Goal: Transaction & Acquisition: Subscribe to service/newsletter

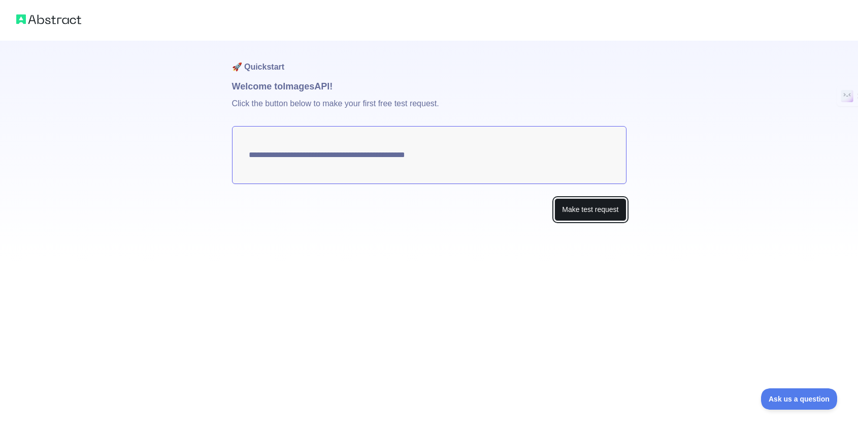
click at [584, 213] on button "Make test request" at bounding box center [591, 209] width 72 height 23
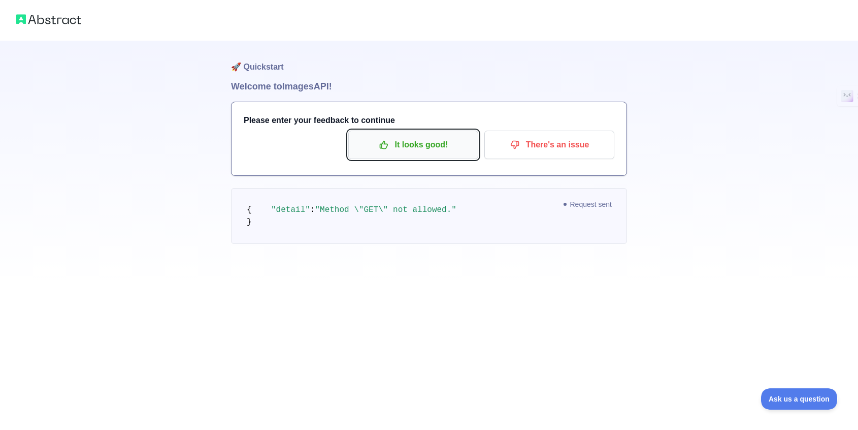
click at [403, 152] on p "It looks good!" at bounding box center [413, 144] width 115 height 17
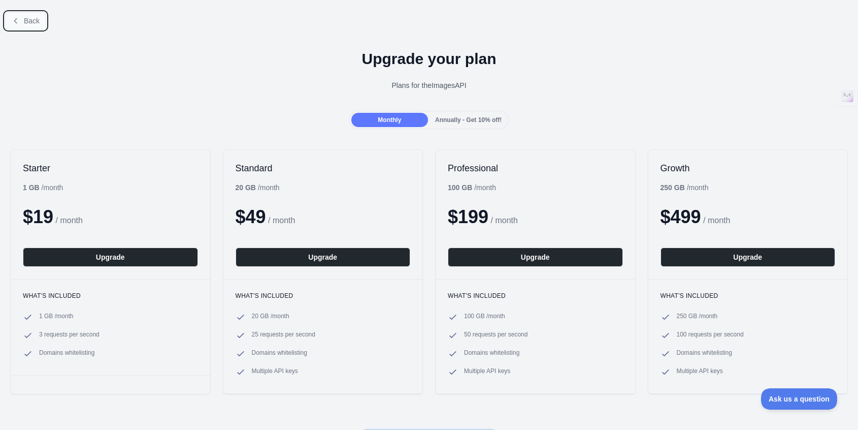
click at [38, 20] on span "Back" at bounding box center [32, 21] width 16 height 8
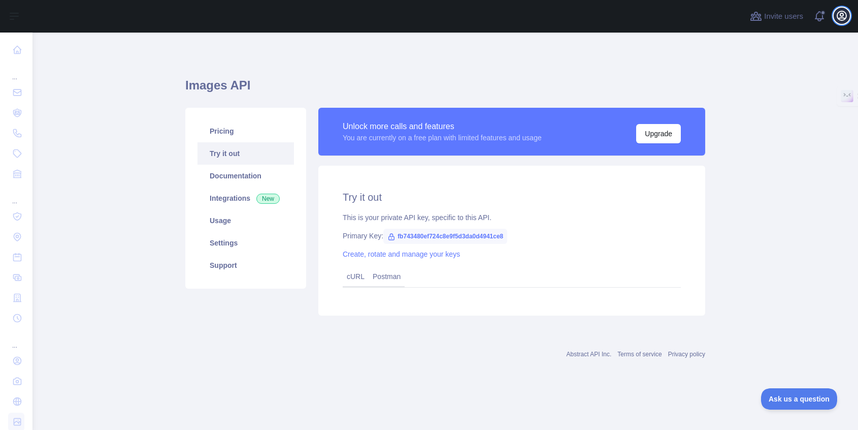
click at [846, 15] on icon "button" at bounding box center [841, 15] width 9 height 9
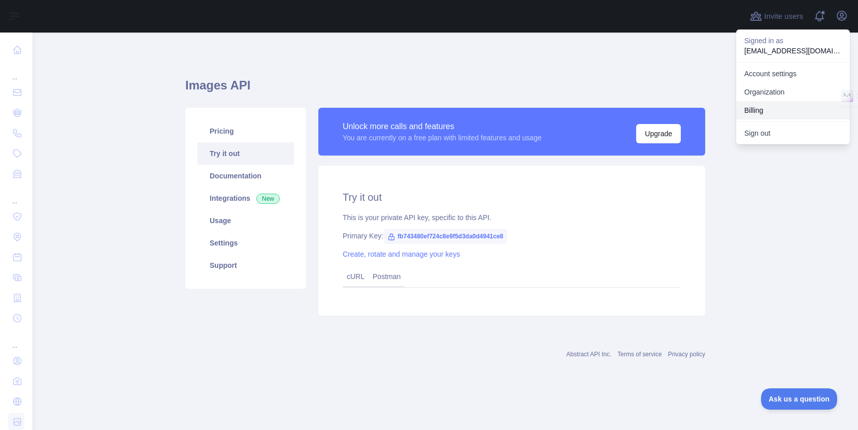
click at [775, 107] on button "Billing" at bounding box center [793, 110] width 114 height 18
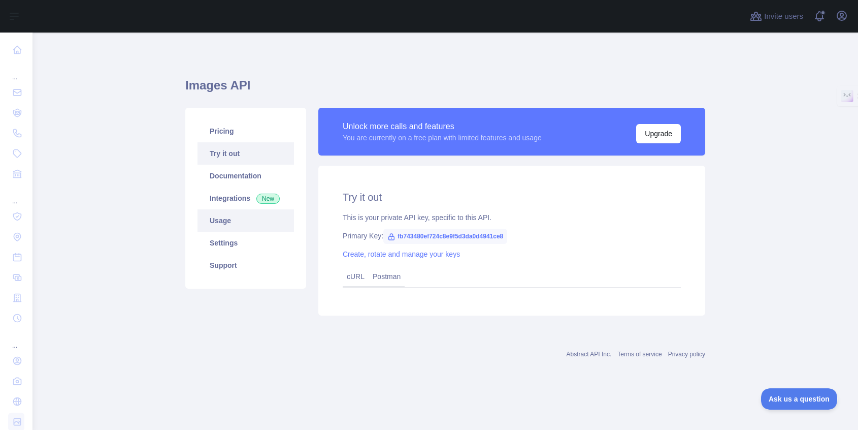
click at [211, 214] on link "Usage" at bounding box center [246, 220] width 96 height 22
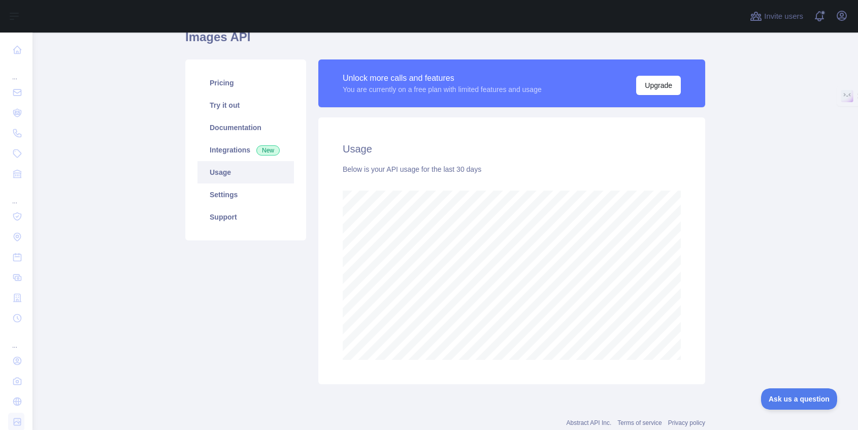
scroll to position [44, 0]
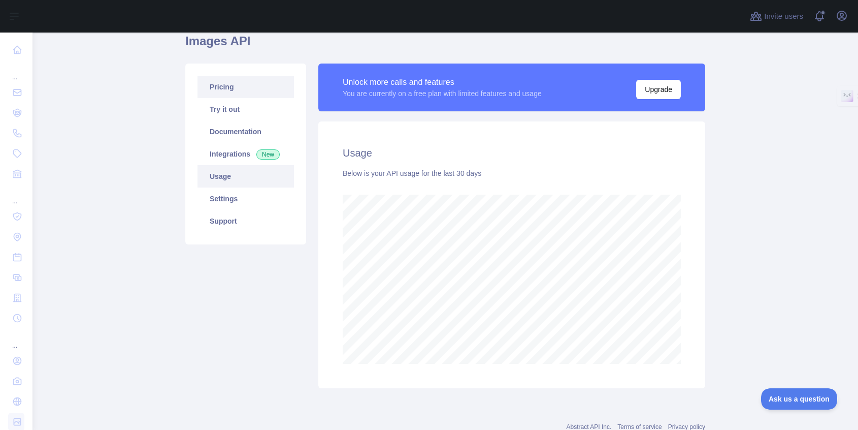
click at [258, 88] on link "Pricing" at bounding box center [246, 87] width 96 height 22
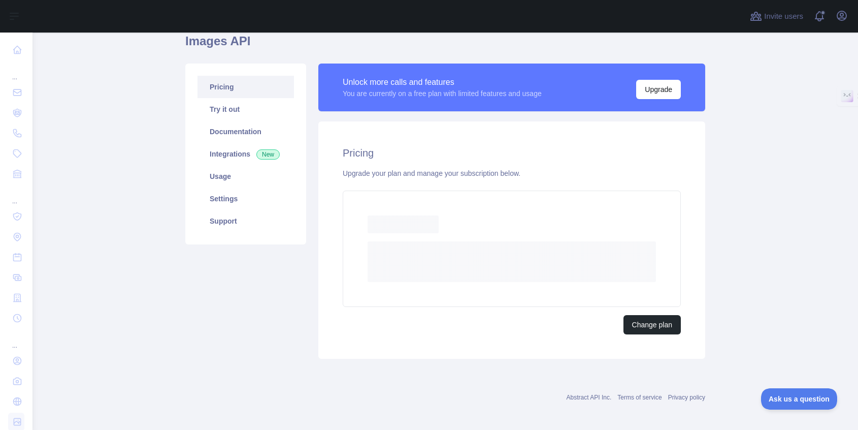
scroll to position [20, 0]
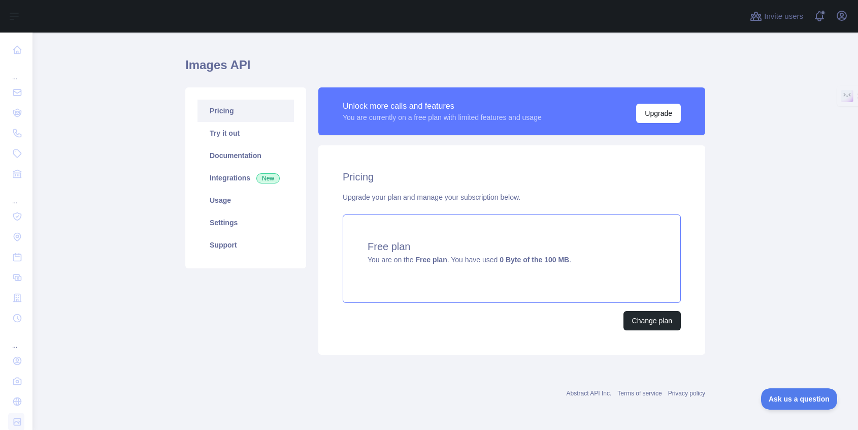
click at [581, 288] on div "Free plan You are on the Free plan . You have used 0 Byte of the 100 MB ." at bounding box center [512, 258] width 338 height 88
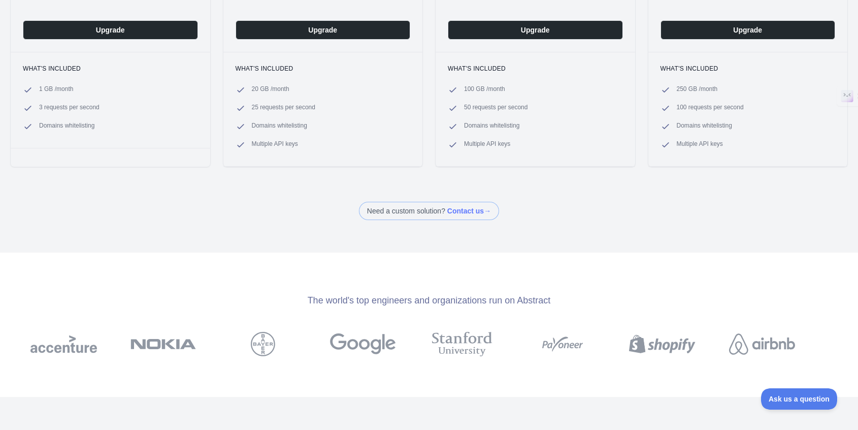
scroll to position [25, 0]
